Goal: Find specific page/section: Find specific page/section

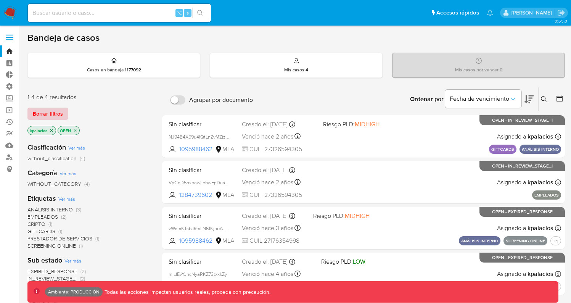
click at [57, 112] on span "Borrar filtros" at bounding box center [48, 113] width 30 height 11
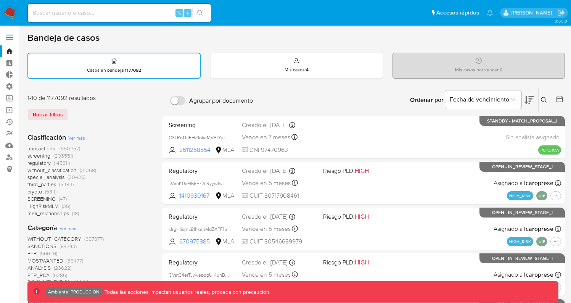
click at [58, 147] on span "transactional (550457)" at bounding box center [53, 148] width 53 height 7
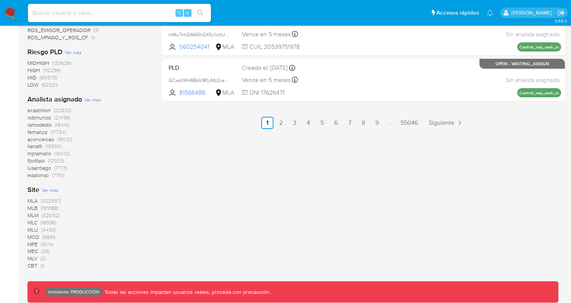
scroll to position [477, 0]
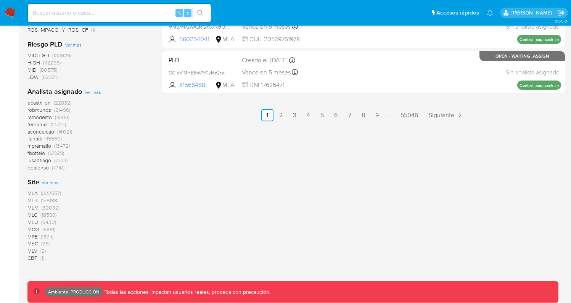
click at [46, 207] on span "(32092)" at bounding box center [51, 208] width 18 height 8
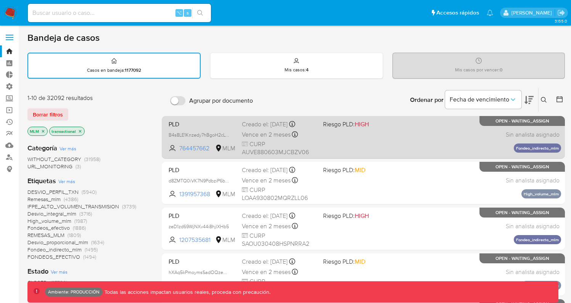
click at [384, 140] on div "PLD B4s8LE1Knzedy7hBgoH2cLWh 764457662 MLM Riesgo PLD: HIGH Creado el: 12/08/20…" at bounding box center [364, 137] width 396 height 39
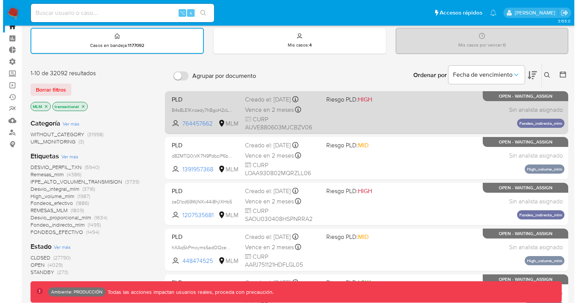
scroll to position [31, 0]
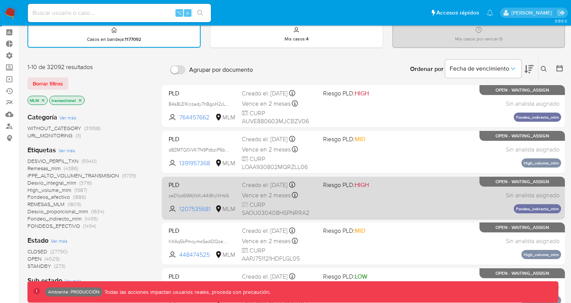
click at [373, 201] on div "PLD zeD1zd69WjNXv44i8hjlXHb5 1207535681 MLM Riesgo PLD: HIGH Creado el: 12/08/2…" at bounding box center [364, 198] width 396 height 39
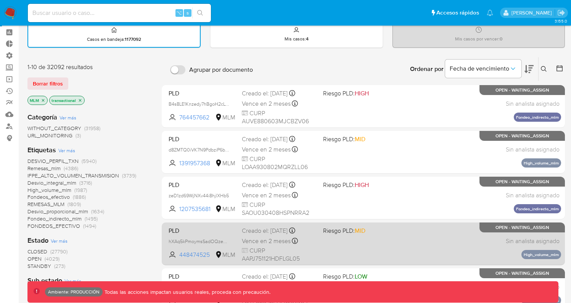
click at [353, 232] on span "Riesgo PLD: MID" at bounding box center [344, 230] width 42 height 8
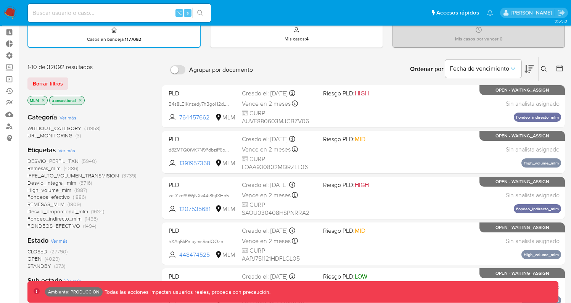
click at [62, 148] on span "Ver más" at bounding box center [66, 150] width 17 height 7
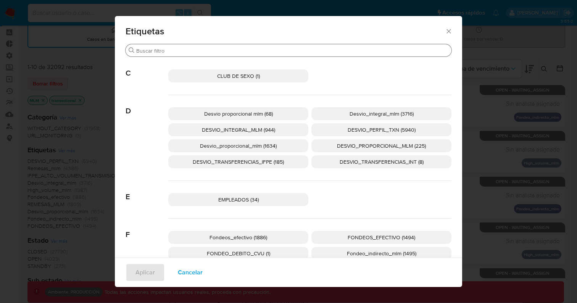
click at [253, 52] on input "Buscar" at bounding box center [292, 50] width 312 height 7
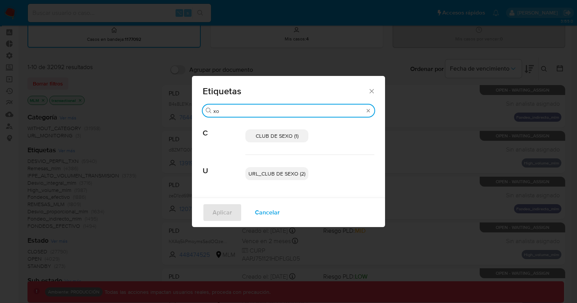
type input "x"
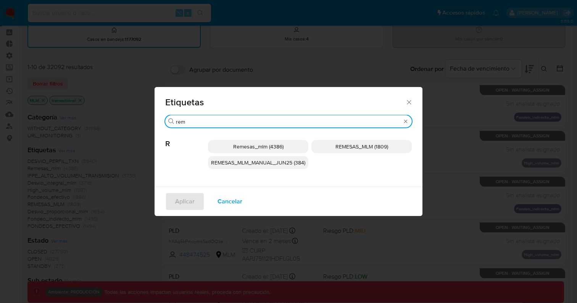
type input "rem"
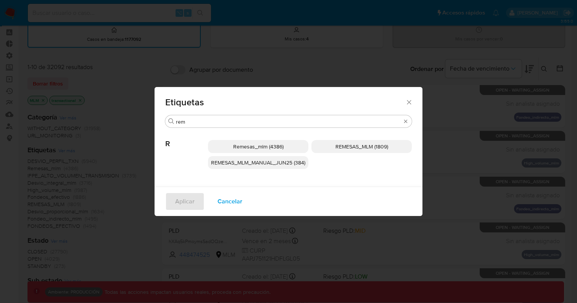
click at [252, 146] on span "Remesas_mlm (4386)" at bounding box center [258, 147] width 50 height 8
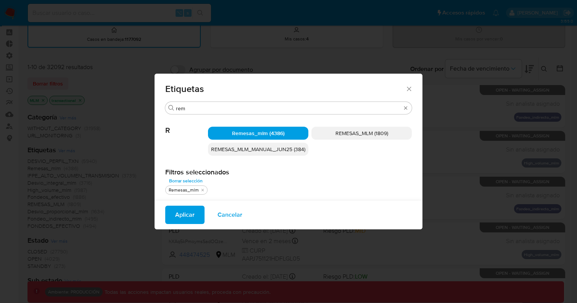
click at [196, 217] on button "Aplicar" at bounding box center [184, 215] width 39 height 18
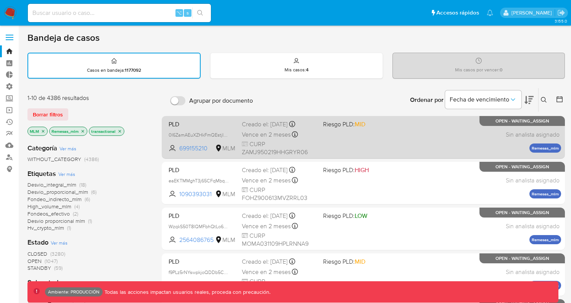
click at [356, 143] on div "PLD 0I6ZamAEuXZHkFmQEstjIbKv 699155210 MLM Riesgo PLD: MID Creado el: 12/08/202…" at bounding box center [364, 137] width 396 height 39
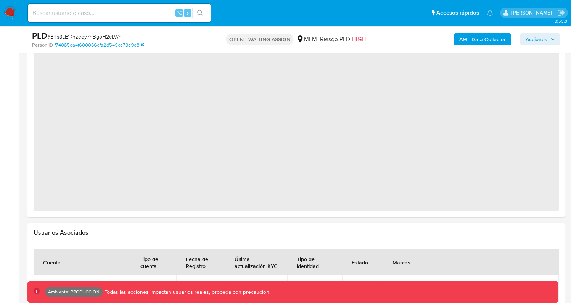
select select "10"
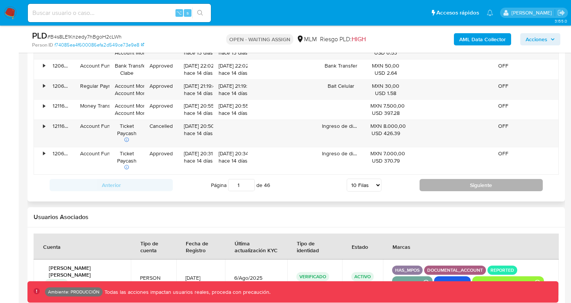
click at [463, 188] on button "Siguiente" at bounding box center [481, 185] width 123 height 12
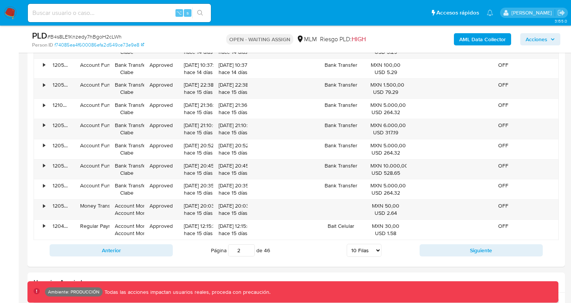
scroll to position [911, 0]
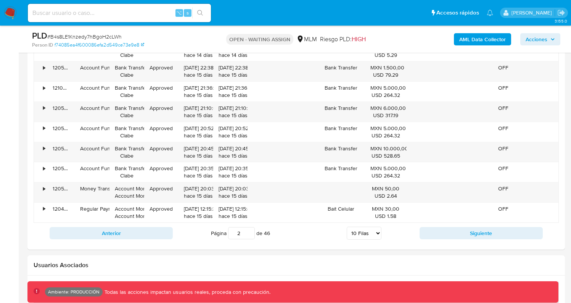
click at [465, 239] on button "Siguiente" at bounding box center [481, 233] width 123 height 12
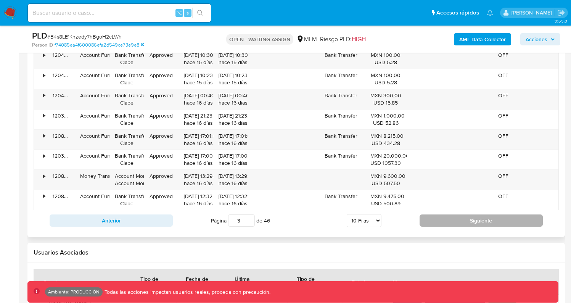
click at [470, 220] on button "Siguiente" at bounding box center [481, 220] width 123 height 12
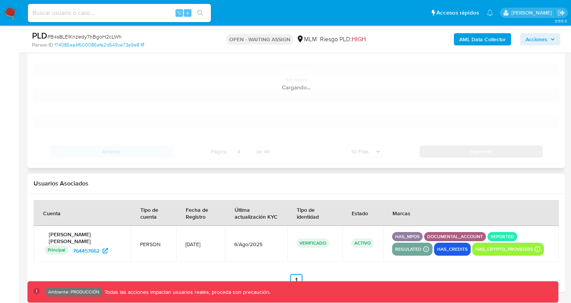
scroll to position [924, 0]
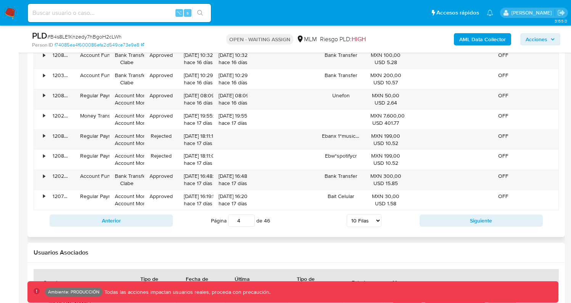
click at [475, 225] on button "Siguiente" at bounding box center [481, 220] width 123 height 12
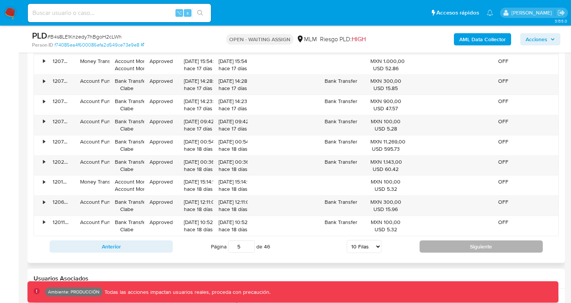
scroll to position [877, 0]
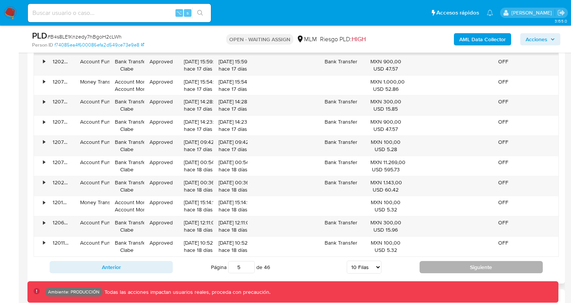
click at [473, 266] on button "Siguiente" at bounding box center [481, 267] width 123 height 12
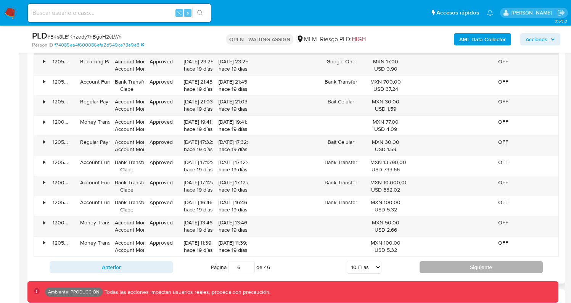
click at [475, 266] on button "Siguiente" at bounding box center [481, 267] width 123 height 12
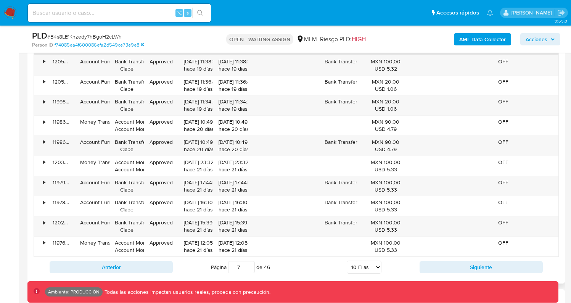
click at [482, 259] on div "Anterior Página 7 de 46 5 Filas 10 Filas 20 Filas 25 Filas 50 Filas 100 Filas S…" at bounding box center [296, 267] width 525 height 21
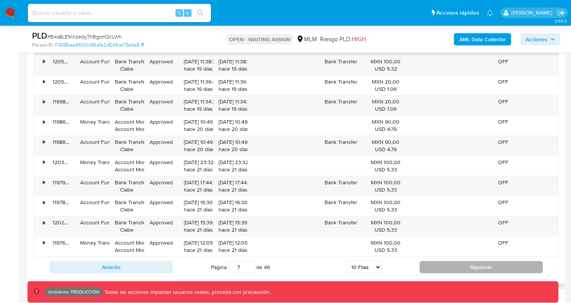
click at [481, 261] on button "Siguiente" at bounding box center [481, 267] width 123 height 12
click at [498, 270] on button "Siguiente" at bounding box center [481, 267] width 123 height 12
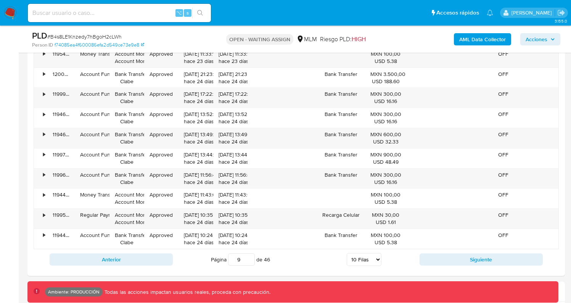
scroll to position [885, 0]
click at [466, 256] on button "Siguiente" at bounding box center [481, 259] width 123 height 12
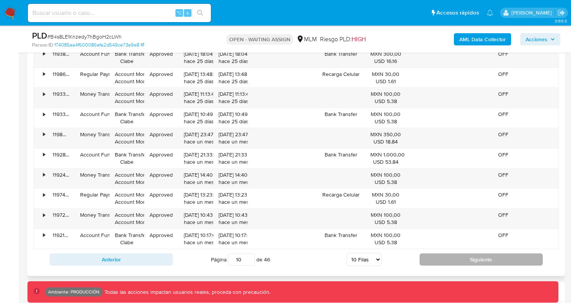
click at [466, 257] on button "Siguiente" at bounding box center [481, 259] width 123 height 12
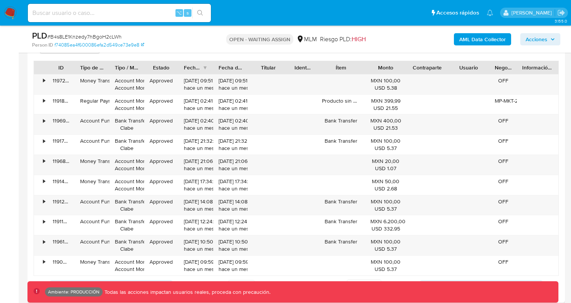
scroll to position [879, 0]
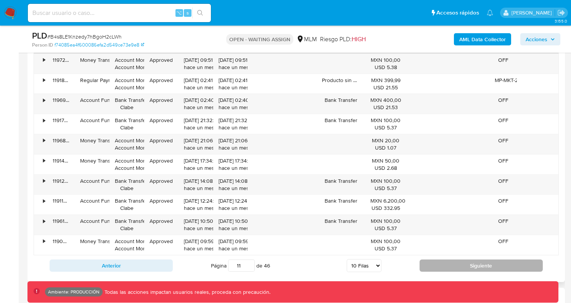
click at [456, 264] on button "Siguiente" at bounding box center [481, 265] width 123 height 12
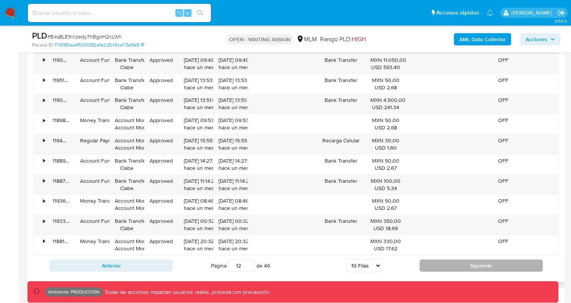
click at [440, 262] on button "Siguiente" at bounding box center [481, 265] width 123 height 12
click at [456, 263] on button "Siguiente" at bounding box center [481, 265] width 123 height 12
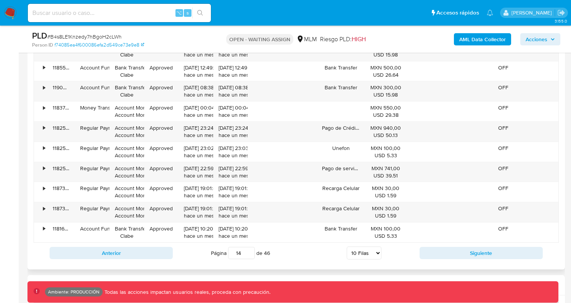
scroll to position [912, 0]
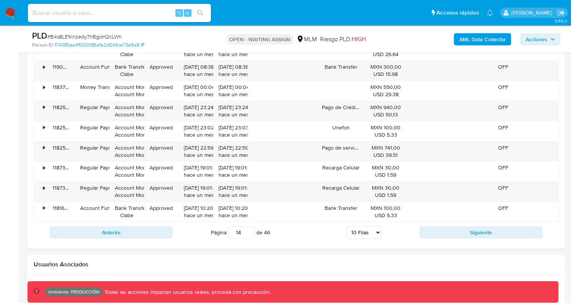
click at [467, 237] on button "Siguiente" at bounding box center [481, 232] width 123 height 12
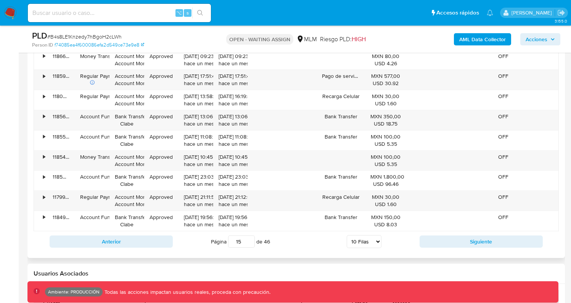
scroll to position [903, 0]
click at [466, 243] on button "Siguiente" at bounding box center [481, 241] width 123 height 12
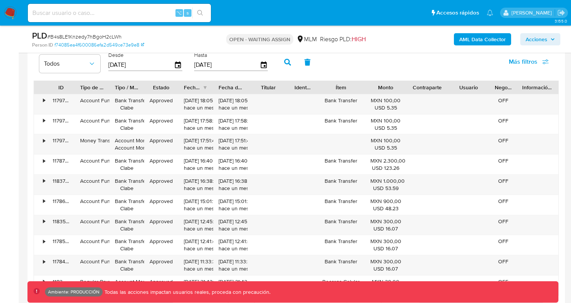
scroll to position [917, 0]
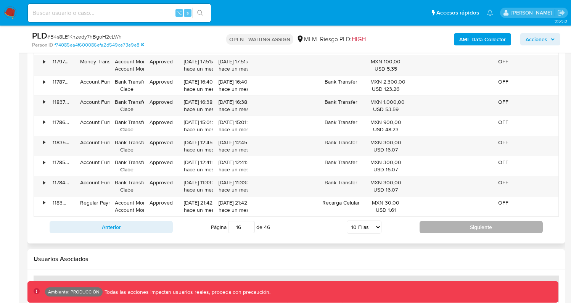
click at [447, 228] on button "Siguiente" at bounding box center [481, 227] width 123 height 12
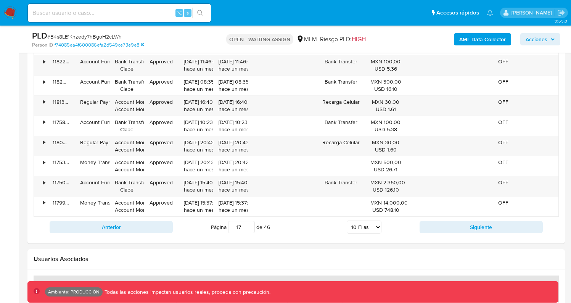
click at [453, 228] on button "Siguiente" at bounding box center [481, 227] width 123 height 12
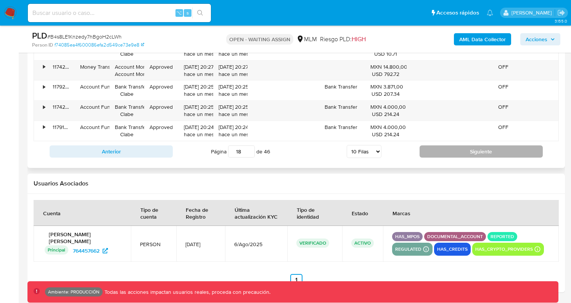
click at [467, 153] on button "Siguiente" at bounding box center [481, 151] width 123 height 12
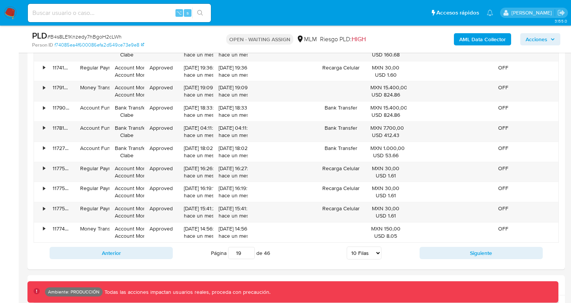
scroll to position [907, 0]
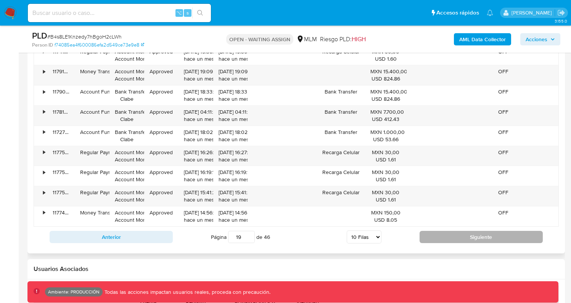
click at [460, 235] on button "Siguiente" at bounding box center [481, 237] width 123 height 12
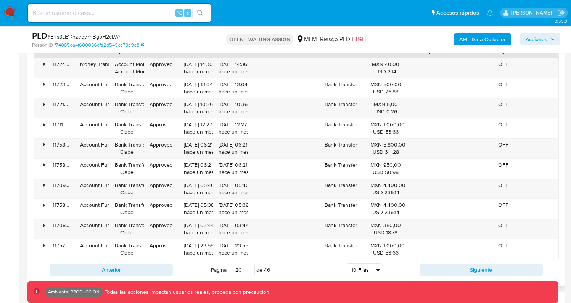
scroll to position [876, 0]
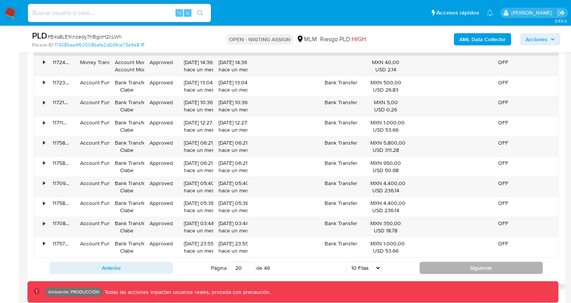
click at [438, 263] on button "Siguiente" at bounding box center [481, 268] width 123 height 12
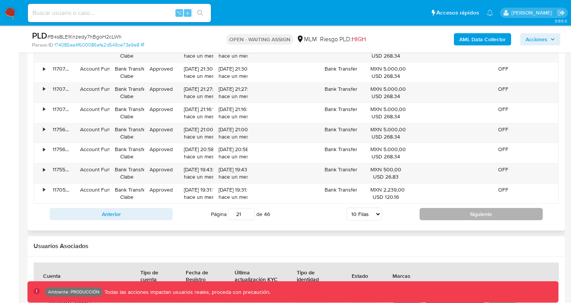
click at [453, 210] on button "Siguiente" at bounding box center [481, 214] width 123 height 12
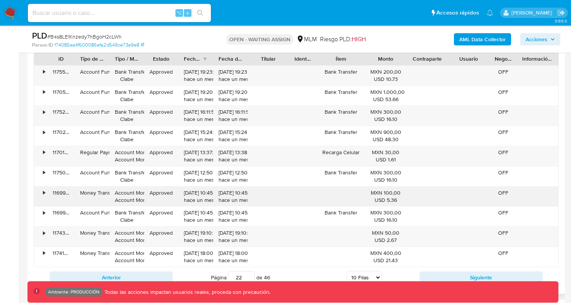
scroll to position [881, 0]
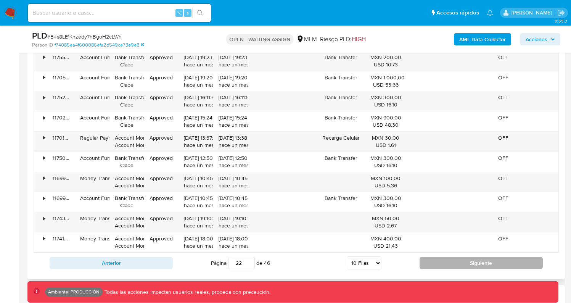
click at [467, 259] on button "Siguiente" at bounding box center [481, 263] width 123 height 12
type input "23"
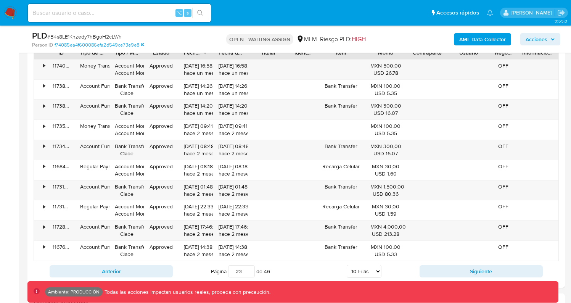
scroll to position [871, 0]
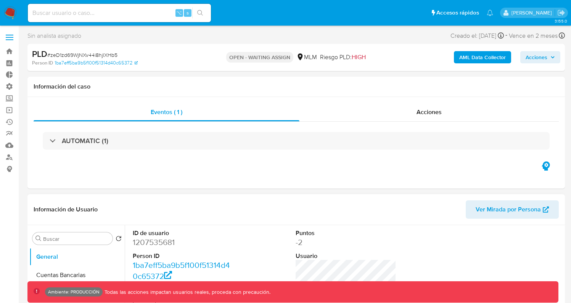
select select "10"
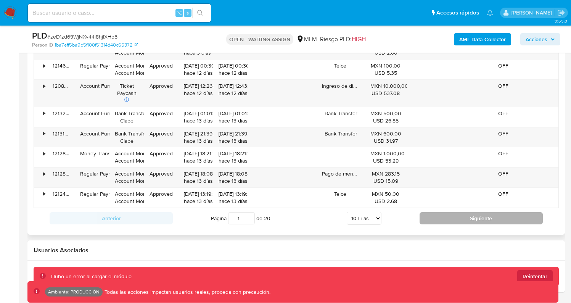
click at [443, 219] on button "Siguiente" at bounding box center [481, 218] width 123 height 12
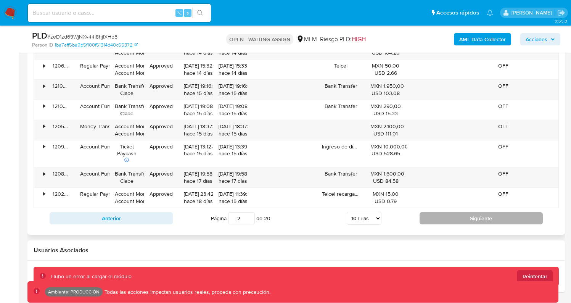
click at [451, 221] on button "Siguiente" at bounding box center [481, 218] width 123 height 12
type input "3"
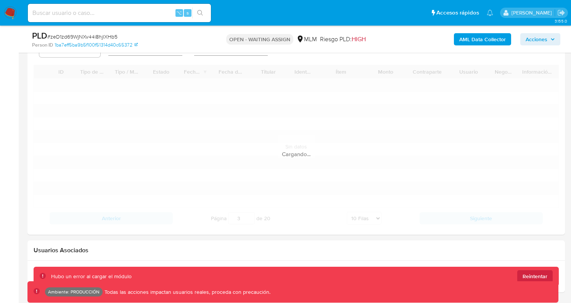
scroll to position [921, 0]
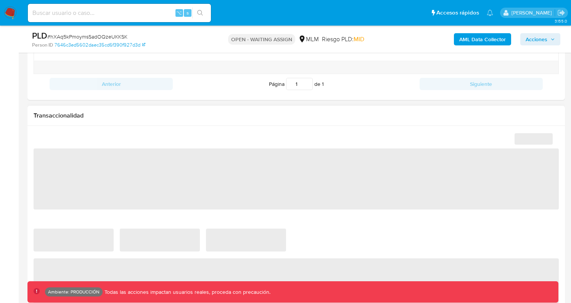
scroll to position [593, 0]
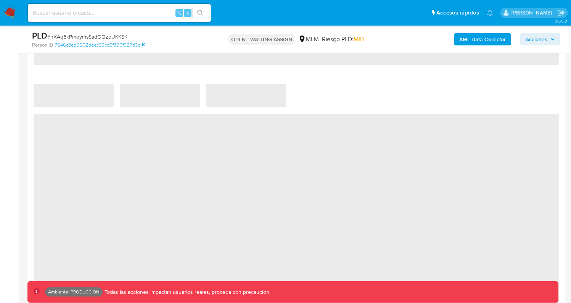
select select "10"
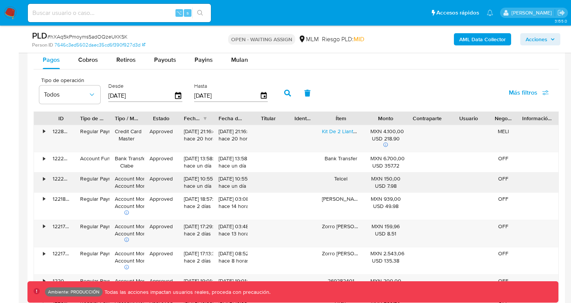
scroll to position [869, 0]
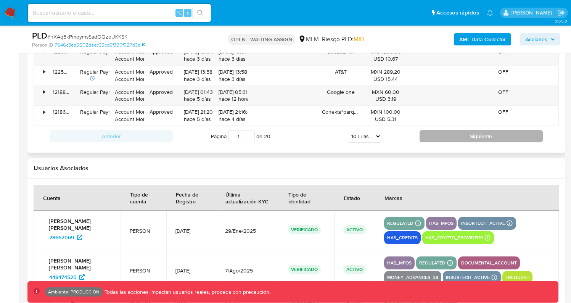
click at [491, 137] on button "Siguiente" at bounding box center [481, 136] width 123 height 12
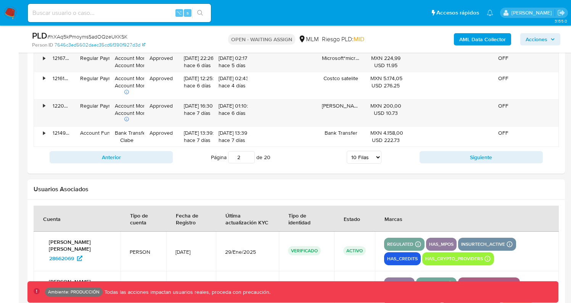
scroll to position [1008, 0]
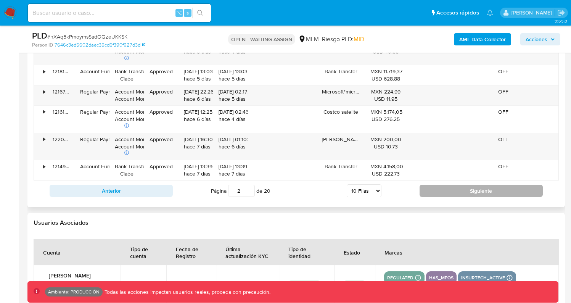
click at [501, 194] on button "Siguiente" at bounding box center [481, 191] width 123 height 12
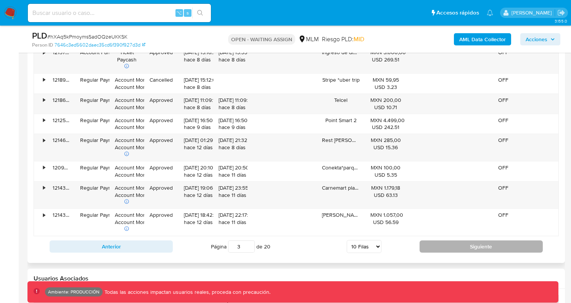
scroll to position [928, 0]
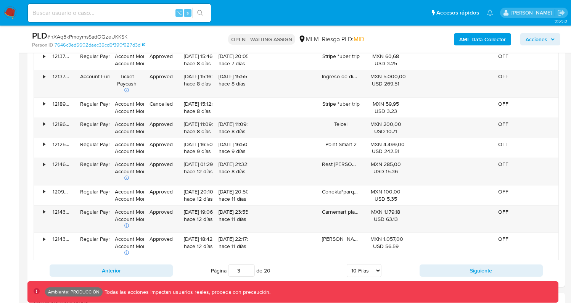
click at [504, 268] on button "Siguiente" at bounding box center [481, 270] width 123 height 12
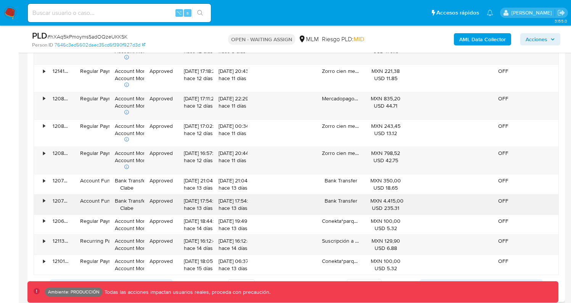
scroll to position [1021, 0]
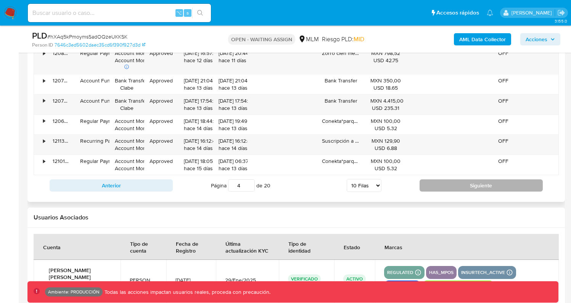
click at [502, 188] on button "Siguiente" at bounding box center [481, 185] width 123 height 12
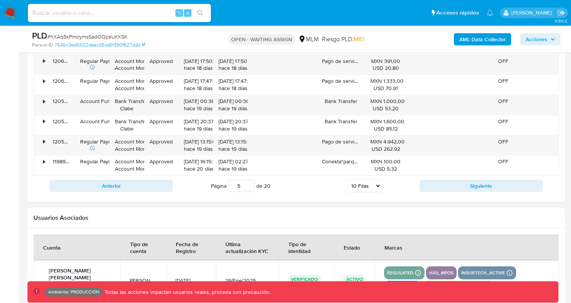
scroll to position [1031, 0]
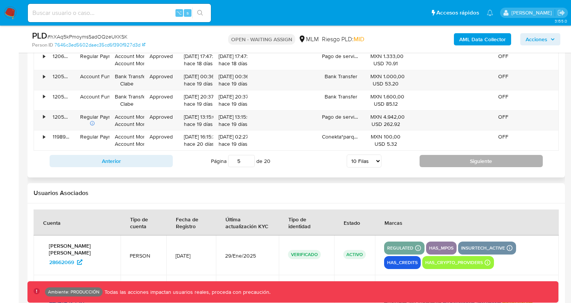
click at [496, 165] on button "Siguiente" at bounding box center [481, 161] width 123 height 12
type input "6"
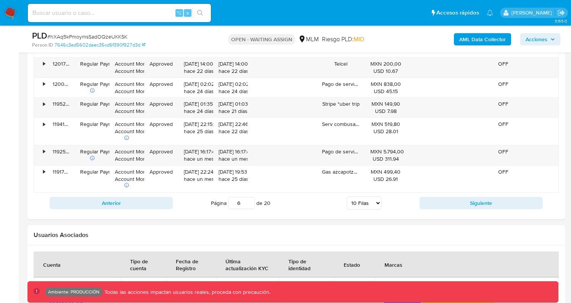
scroll to position [978, 0]
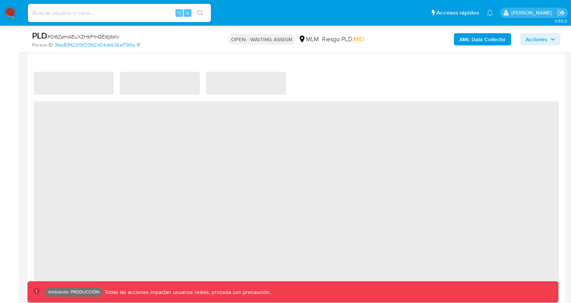
select select "10"
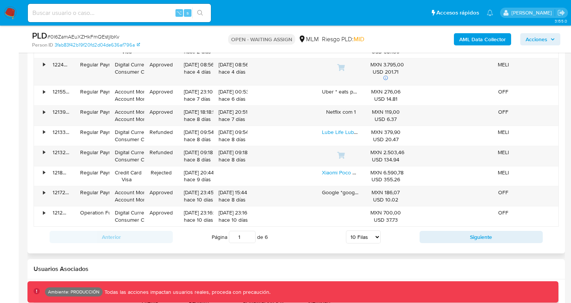
scroll to position [892, 0]
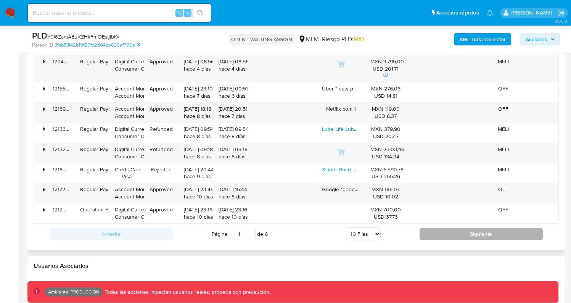
click at [453, 234] on button "Siguiente" at bounding box center [481, 234] width 123 height 12
type input "2"
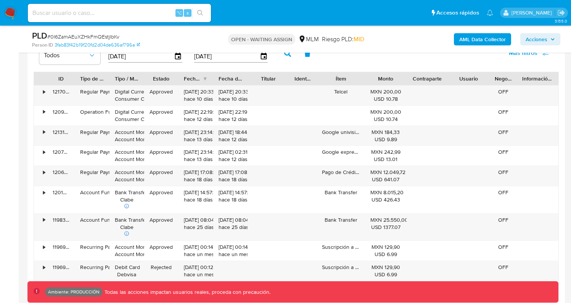
scroll to position [820, 0]
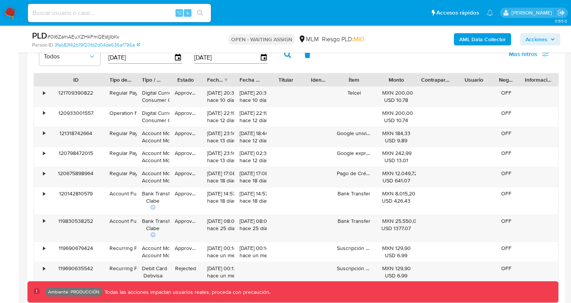
drag, startPoint x: 72, startPoint y: 80, endPoint x: 101, endPoint y: 85, distance: 29.8
click at [101, 85] on div at bounding box center [104, 79] width 14 height 13
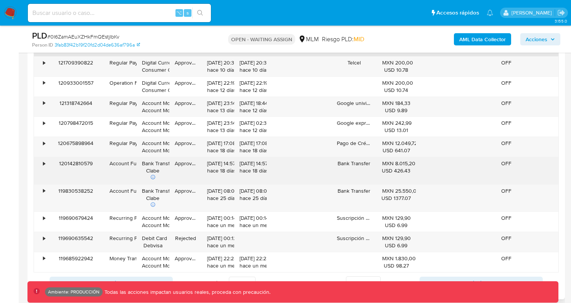
scroll to position [833, 0]
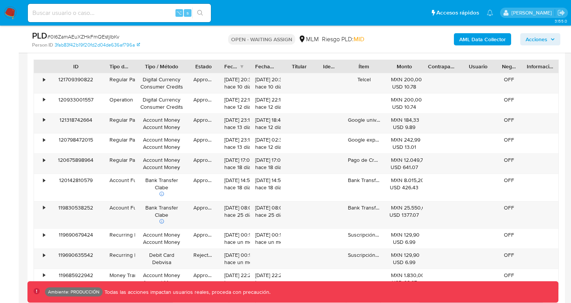
drag, startPoint x: 169, startPoint y: 66, endPoint x: 183, endPoint y: 71, distance: 15.0
click at [185, 69] on div at bounding box center [188, 66] width 14 height 13
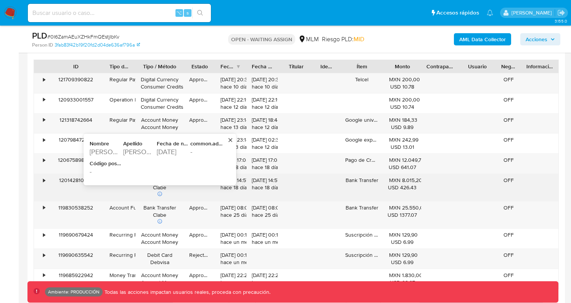
click at [73, 181] on div "120142810579" at bounding box center [75, 187] width 57 height 27
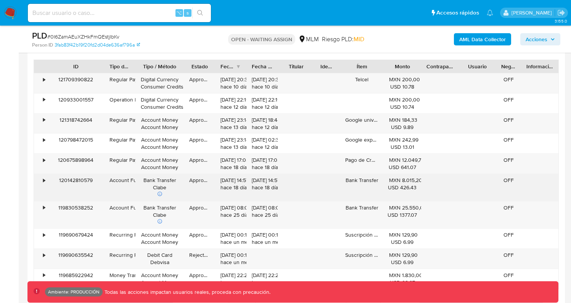
click at [69, 182] on div "120142810579" at bounding box center [75, 187] width 57 height 27
